Goal: Transaction & Acquisition: Purchase product/service

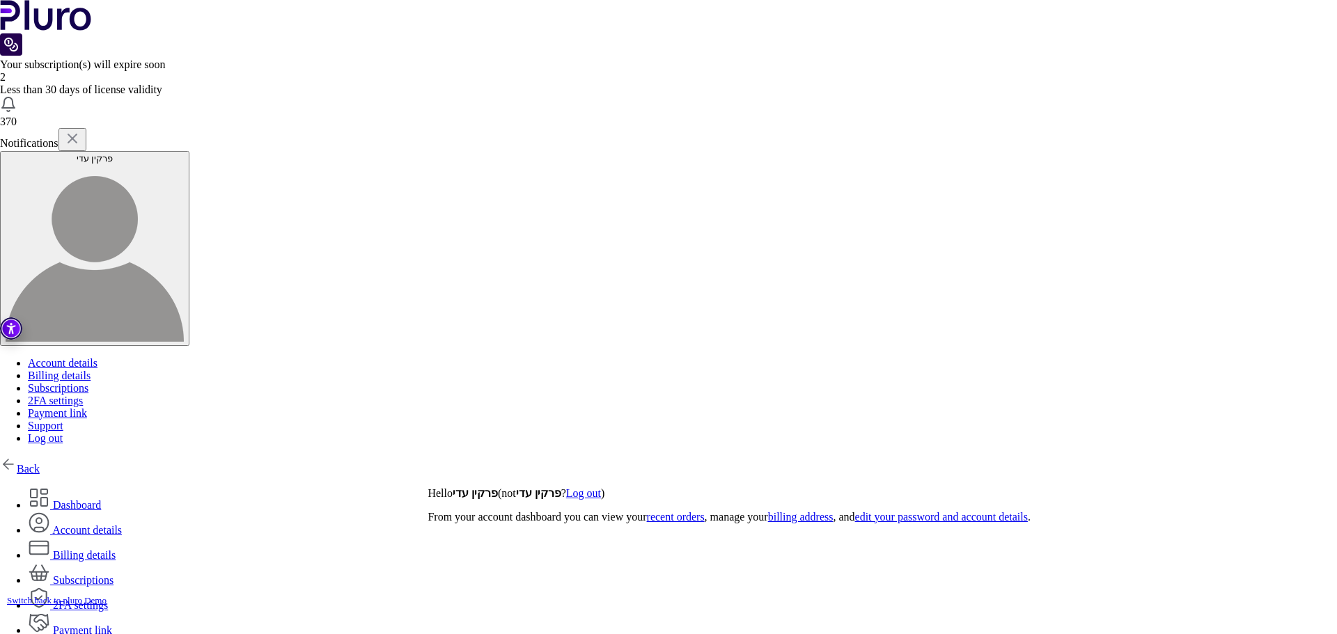
click at [40, 463] on link "Back" at bounding box center [20, 469] width 40 height 12
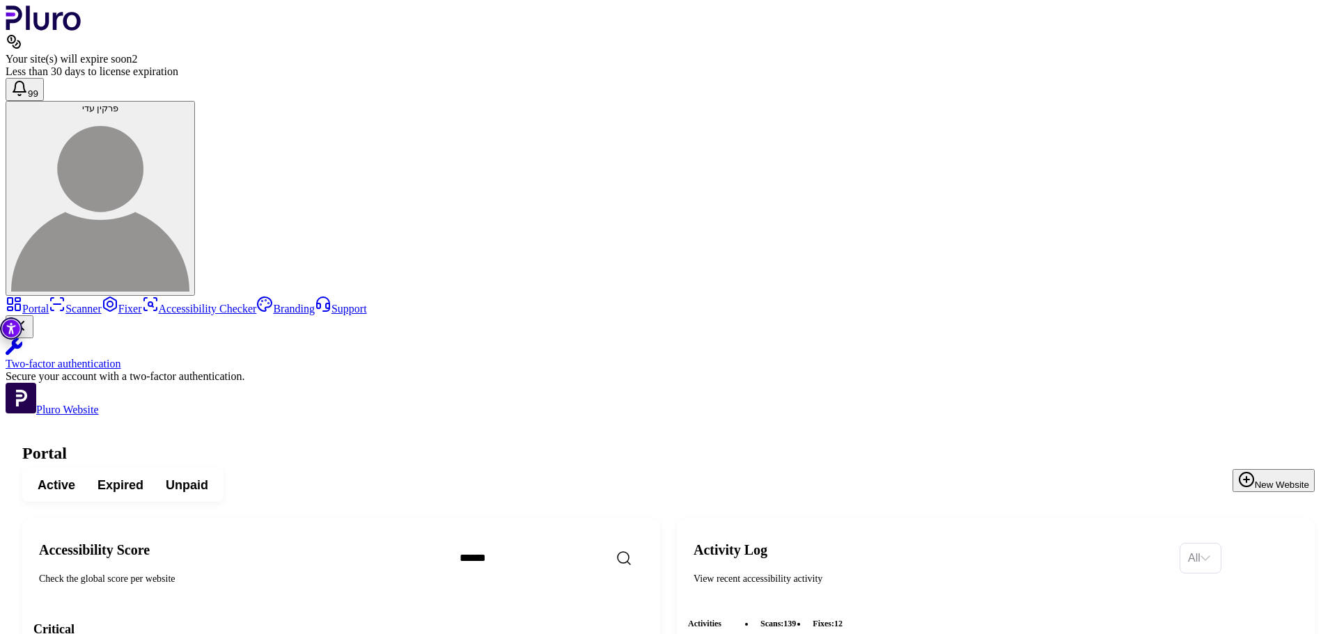
click at [623, 544] on input "Search" at bounding box center [569, 558] width 240 height 29
click at [143, 477] on span "Expired" at bounding box center [121, 485] width 46 height 17
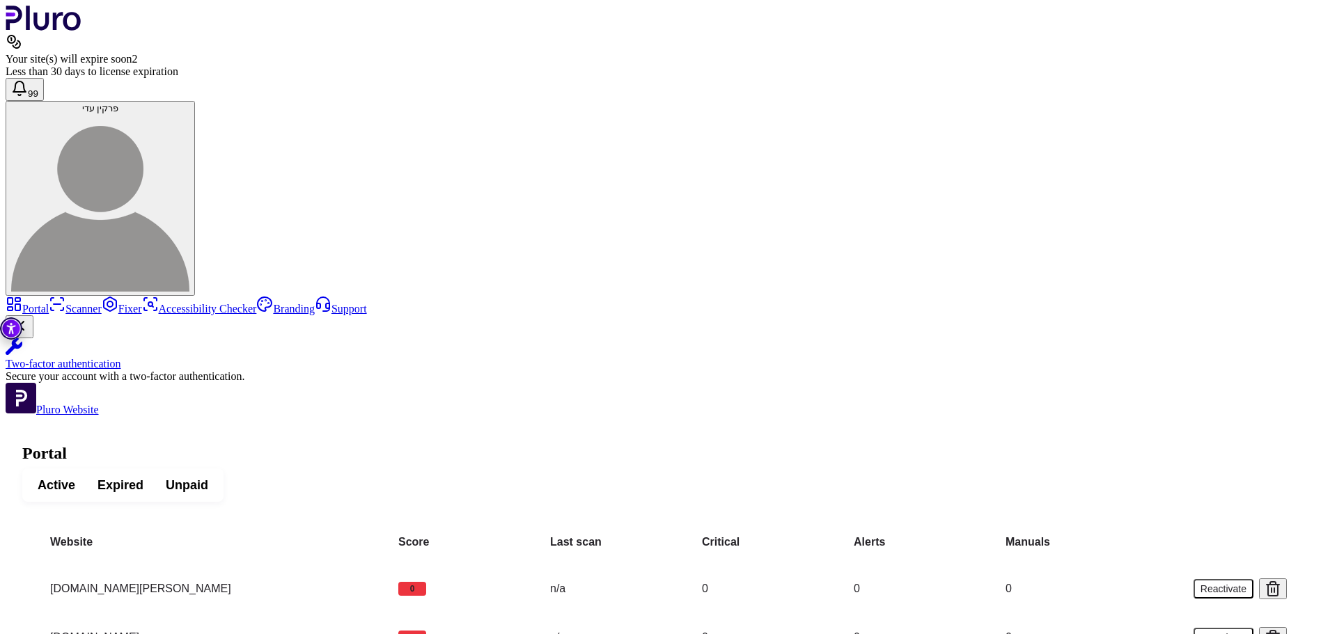
scroll to position [1224, 0]
drag, startPoint x: 396, startPoint y: 579, endPoint x: 227, endPoint y: 576, distance: 169.3
copy td "[DOMAIN_NAME]"
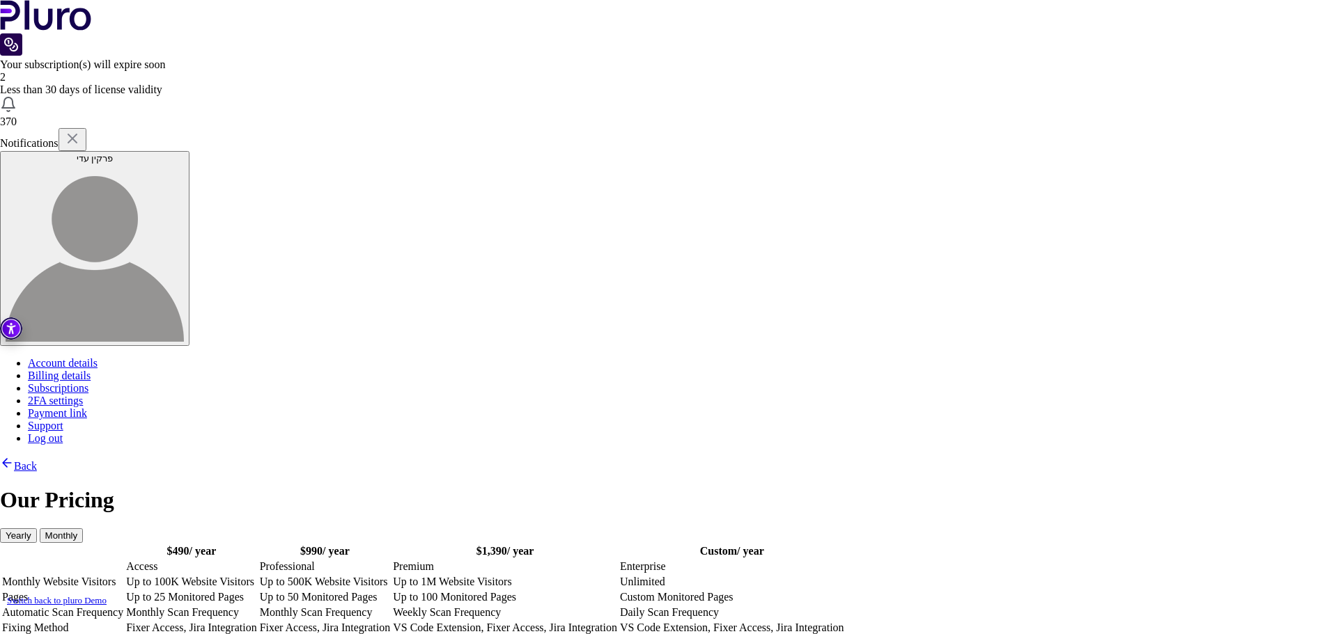
click at [258, 591] on td "Up to 25 Monitored Pages" at bounding box center [191, 598] width 132 height 14
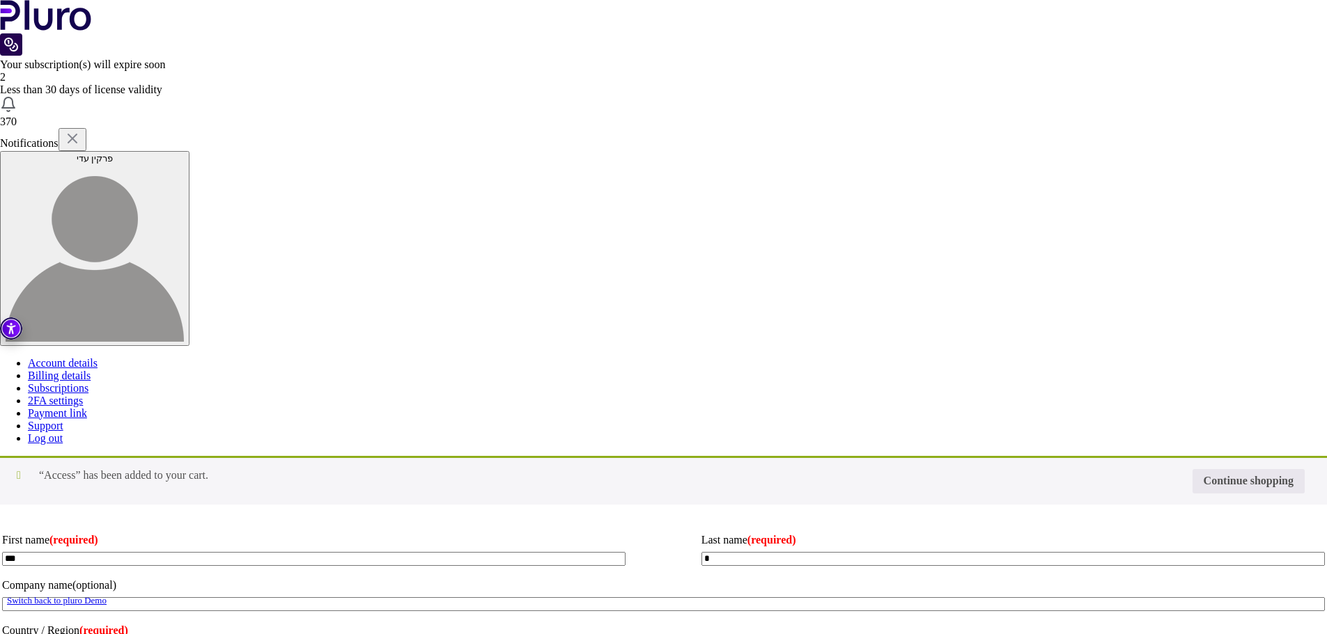
click at [0, 0] on input "Coupon:" at bounding box center [0, 0] width 0 height 0
type input "*"
type input "********"
click at [0, 0] on button "Apply coupon" at bounding box center [0, 0] width 0 height 0
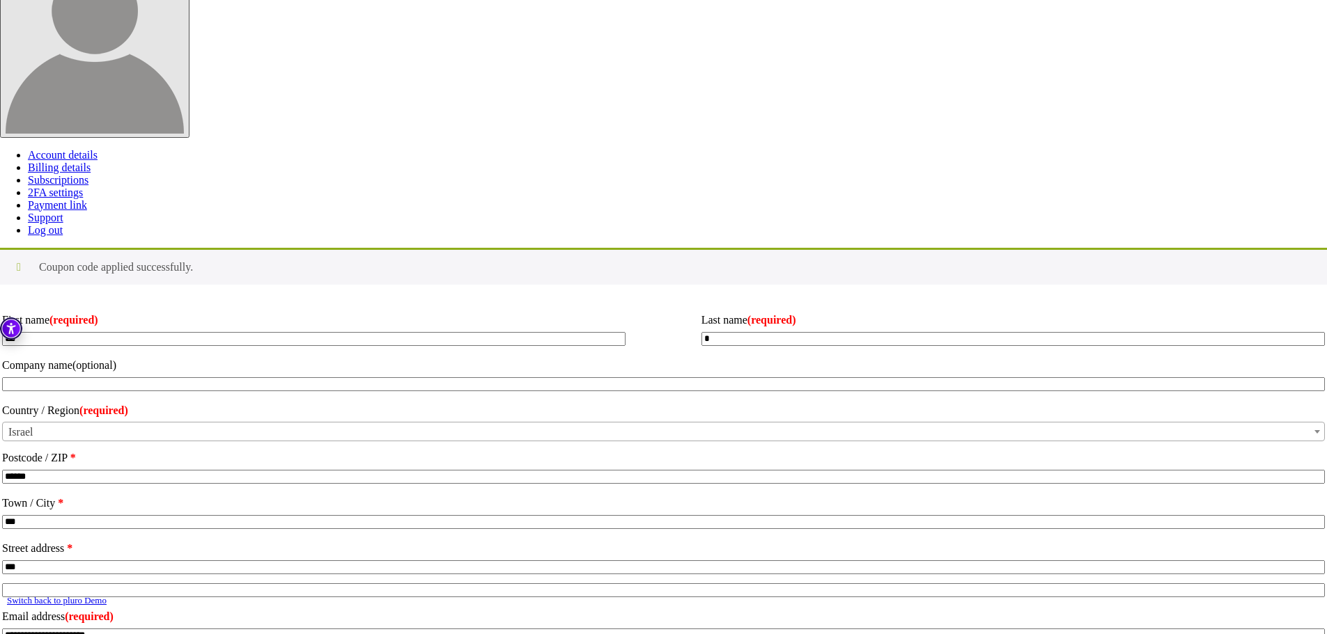
scroll to position [209, 0]
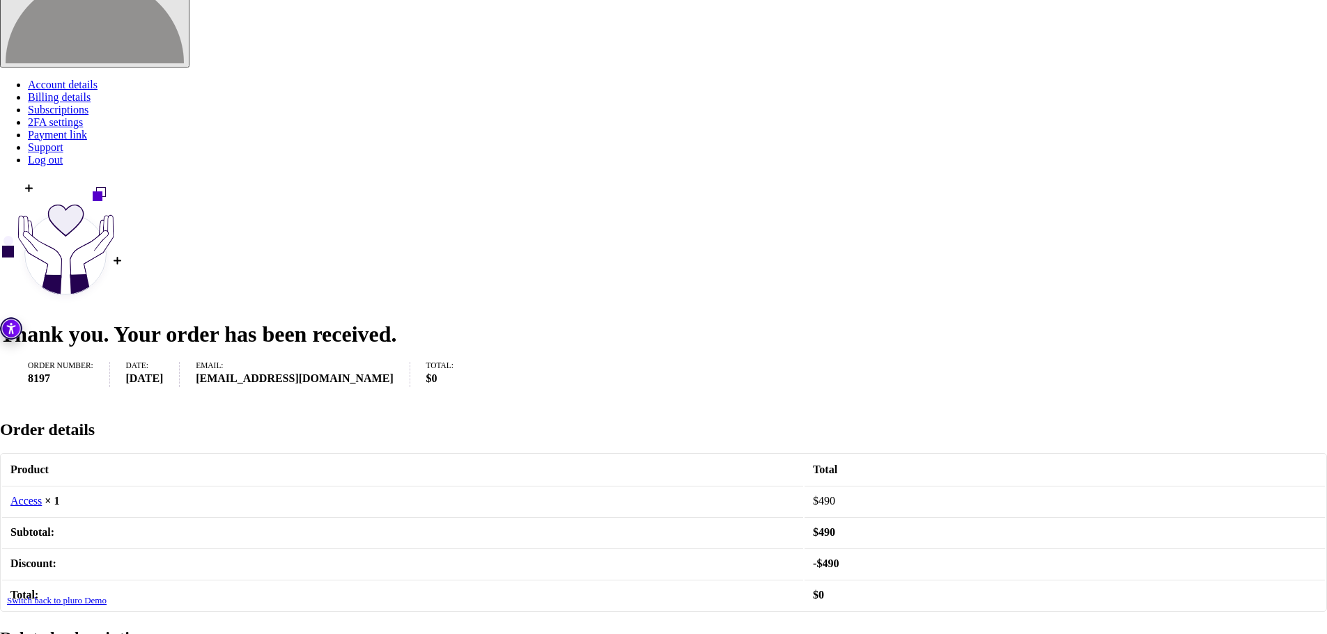
scroll to position [389, 0]
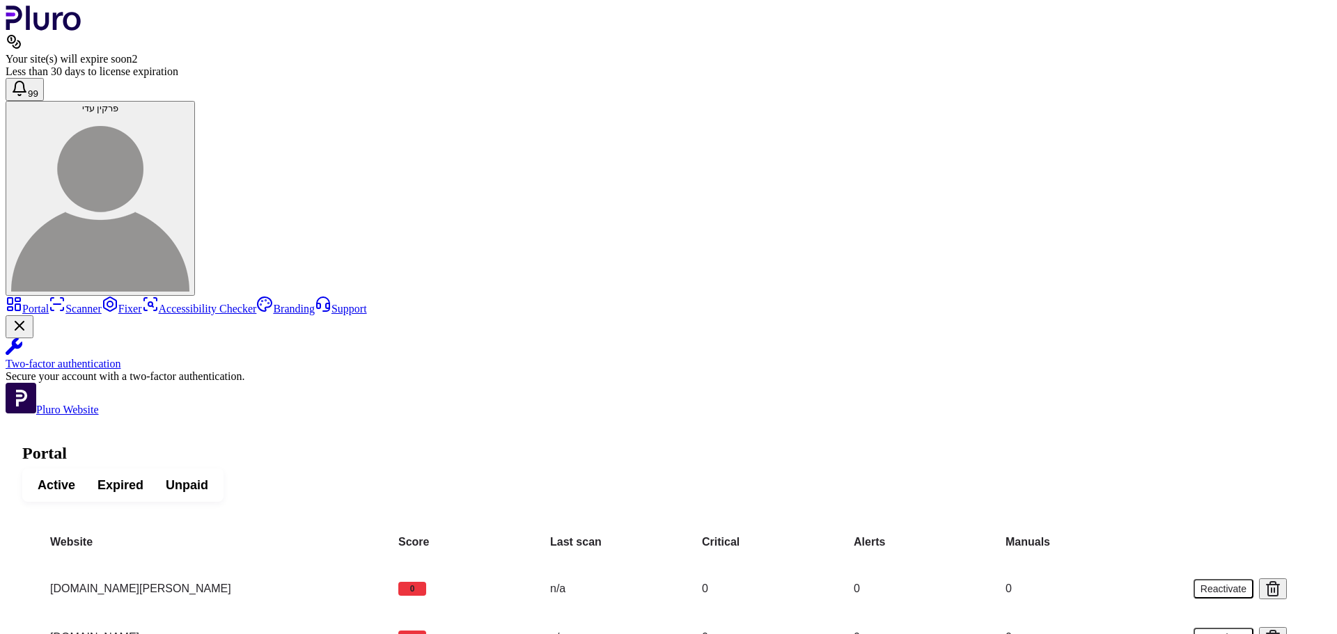
click at [75, 477] on span "Active" at bounding box center [57, 485] width 38 height 17
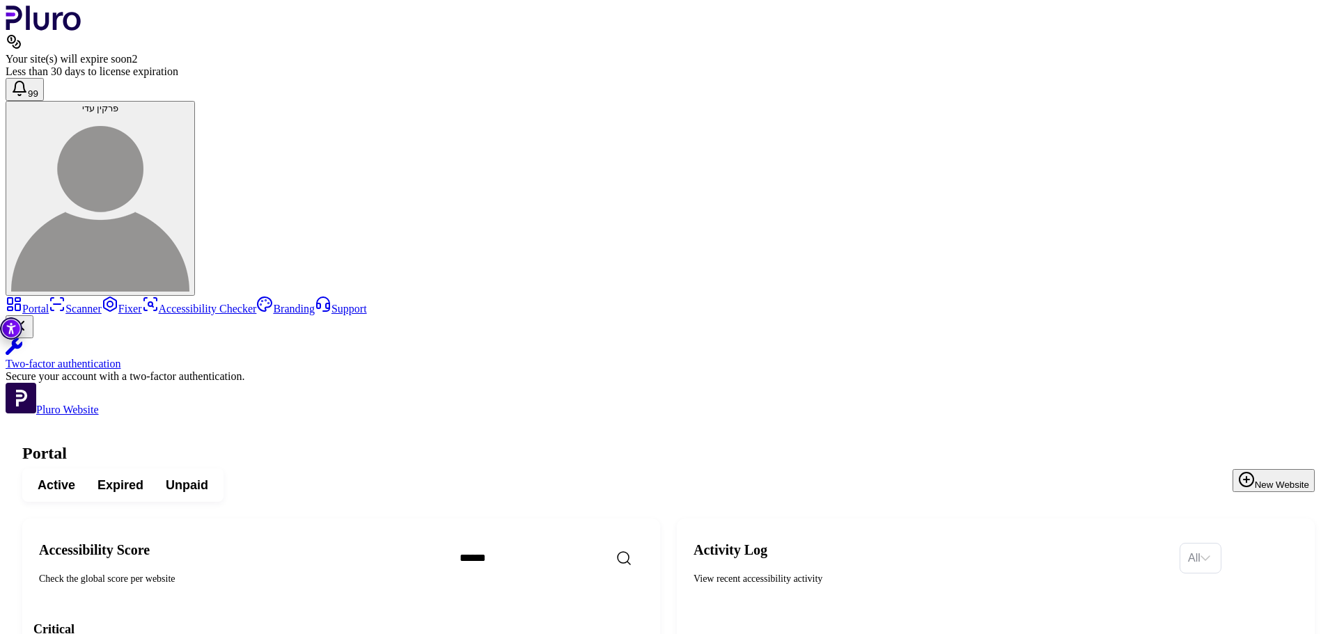
click at [622, 544] on input "Search" at bounding box center [569, 558] width 240 height 29
type input "***"
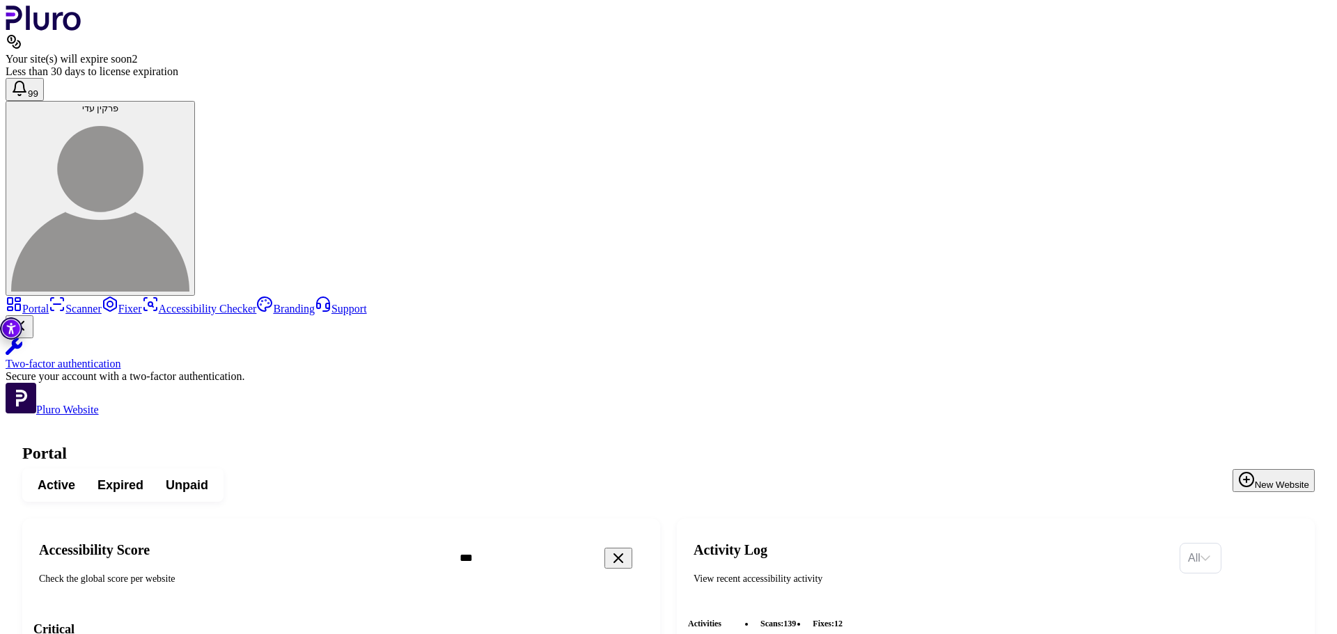
copy h3 "[DOMAIN_NAME]"
